Goal: Information Seeking & Learning: Learn about a topic

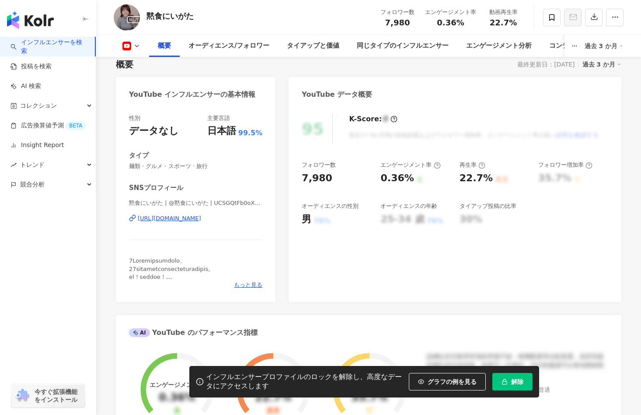
click at [176, 220] on div "[URL][DOMAIN_NAME]" at bounding box center [169, 218] width 63 height 8
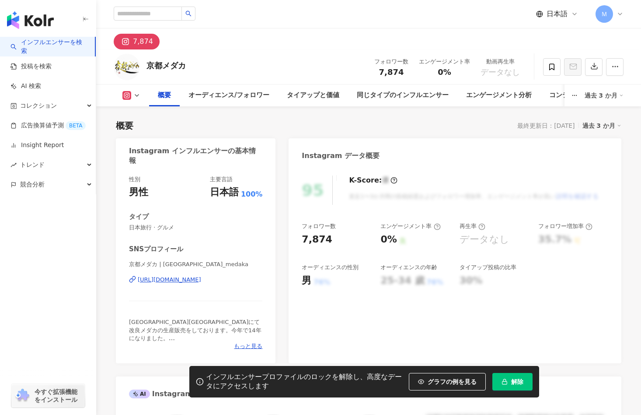
scroll to position [163, 0]
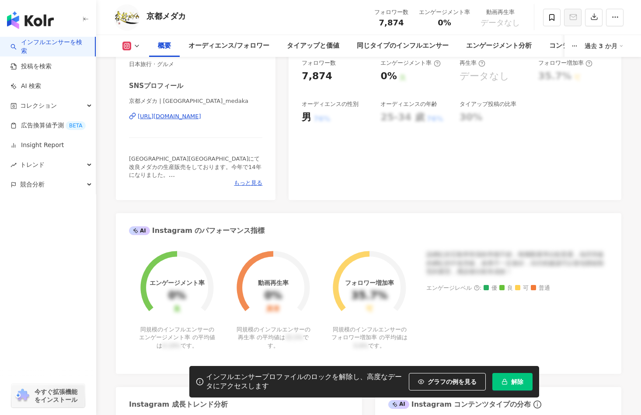
drag, startPoint x: 191, startPoint y: 122, endPoint x: 413, endPoint y: 65, distance: 228.9
click at [191, 122] on div "京都メダカ | kyoto_medaka https://www.instagram.com/kyoto_medaka/" at bounding box center [195, 122] width 133 height 51
click at [201, 113] on div "https://www.instagram.com/kyoto_medaka/" at bounding box center [169, 116] width 63 height 8
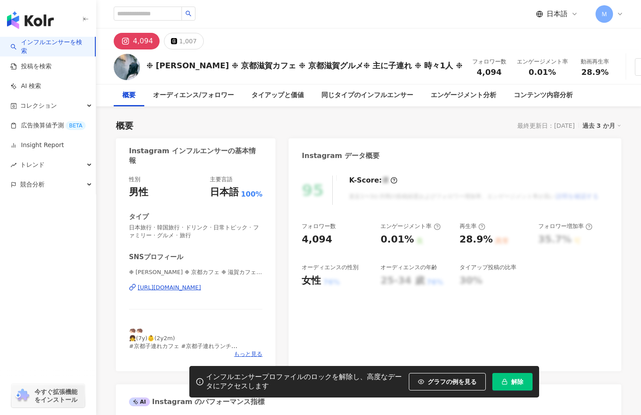
click at [408, 65] on div "❉ marimo ❉ 京都滋賀カフェ ❉ 京都滋賀グルメ❉ 主に子連れ ❉ 時々1人 ❉ フォロワー数 4,094 エンゲージメント率 0.01% 動画再生率…" at bounding box center [368, 66] width 545 height 35
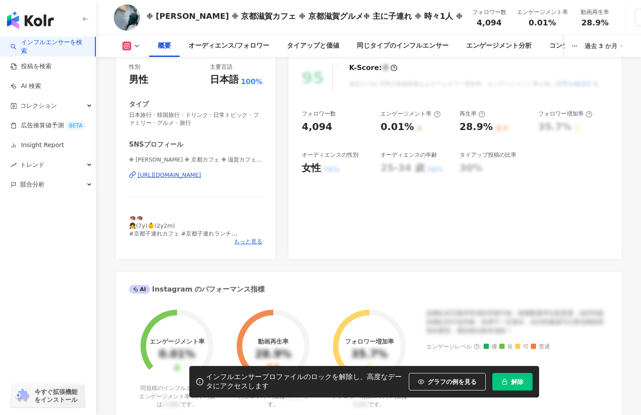
scroll to position [97, 0]
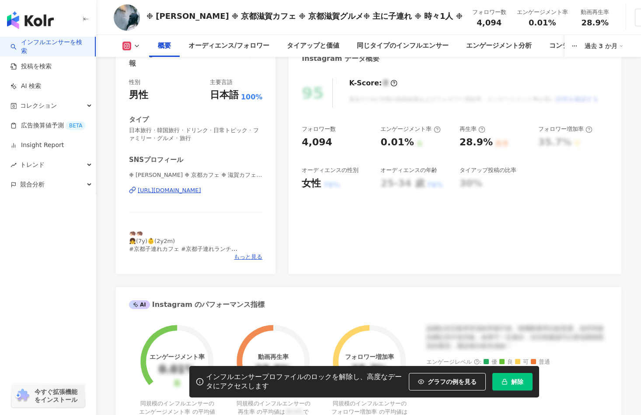
click at [191, 196] on div "❉ marimo ❉ 京都カフェ ❉ 滋賀カフェ ❉ 主に子連れ ❉ 時々1人 ❉ | morimorimarori https://www.instagra…" at bounding box center [195, 196] width 133 height 51
click at [197, 189] on div "https://www.instagram.com/morimorimarori/" at bounding box center [169, 190] width 63 height 8
